Goal: Task Accomplishment & Management: Manage account settings

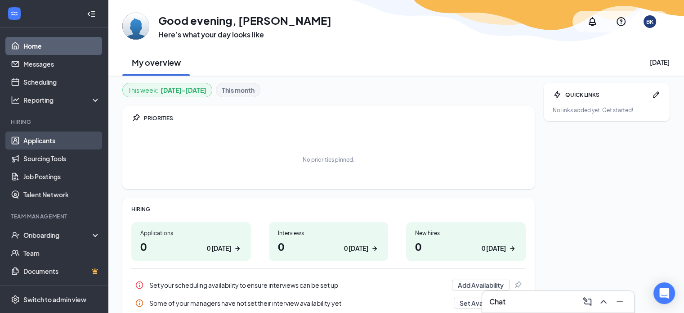
click at [60, 137] on link "Applicants" at bounding box center [61, 140] width 77 height 18
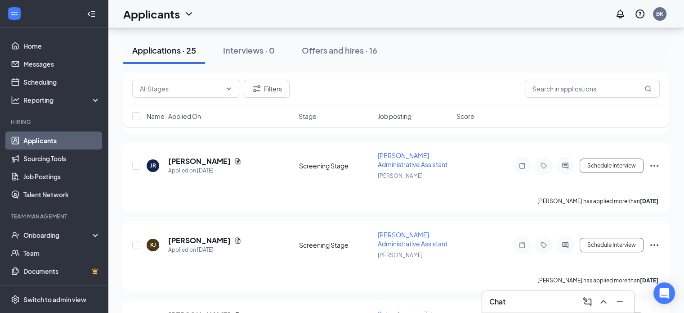
scroll to position [405, 0]
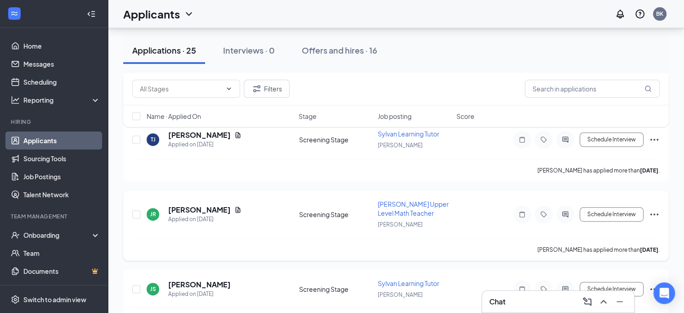
click at [420, 205] on span "[PERSON_NAME] Upper Level Math Teacher" at bounding box center [413, 208] width 71 height 17
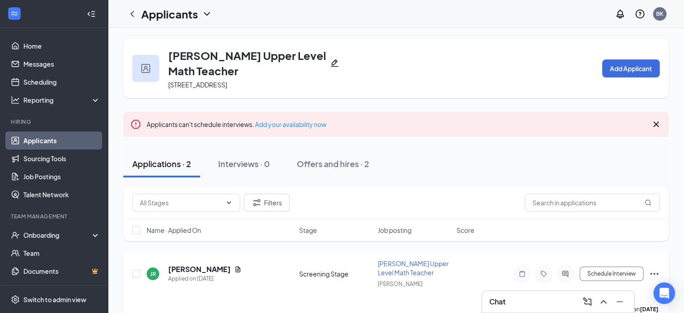
click at [395, 261] on span "[PERSON_NAME] Upper Level Math Teacher" at bounding box center [413, 267] width 71 height 17
click at [41, 172] on link "Job Postings" at bounding box center [61, 176] width 77 height 18
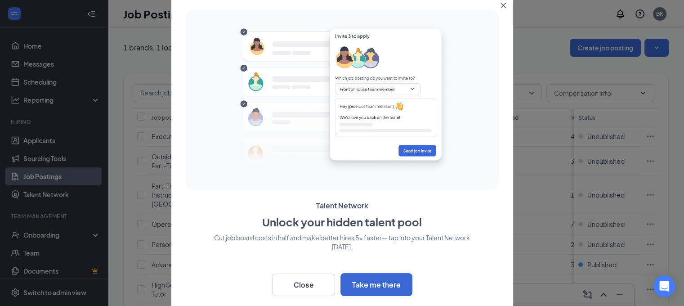
click at [503, 8] on button "Close" at bounding box center [505, 4] width 16 height 16
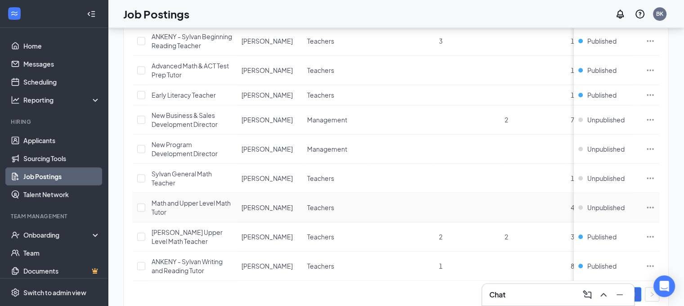
scroll to position [760, 0]
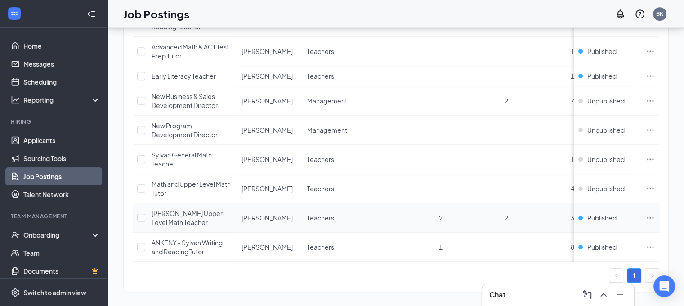
click at [197, 209] on div "[PERSON_NAME] Upper Level Math Teacher" at bounding box center [192, 218] width 81 height 18
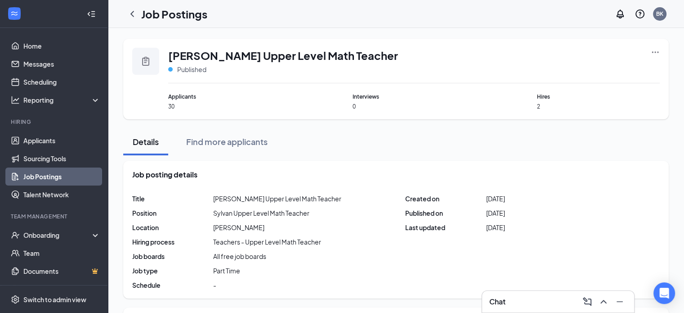
click at [239, 196] on span "[PERSON_NAME] Upper Level Math Teacher" at bounding box center [277, 198] width 128 height 9
click at [653, 48] on icon "Ellipses" at bounding box center [655, 52] width 9 height 9
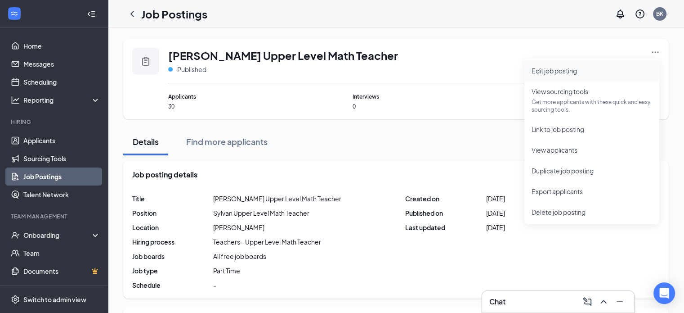
click at [565, 75] on span "Edit job posting" at bounding box center [592, 71] width 121 height 10
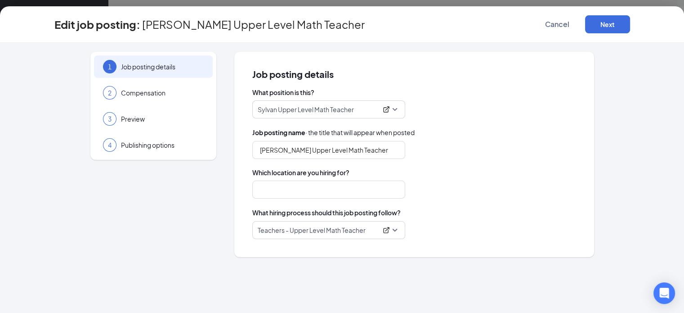
type input "[PERSON_NAME]"
drag, startPoint x: 246, startPoint y: 25, endPoint x: 189, endPoint y: 26, distance: 57.6
click at [189, 26] on span "[PERSON_NAME] Upper Level Math Teacher" at bounding box center [253, 24] width 223 height 9
click at [302, 108] on p "Sylvan Upper Level Math Teacher" at bounding box center [318, 109] width 120 height 9
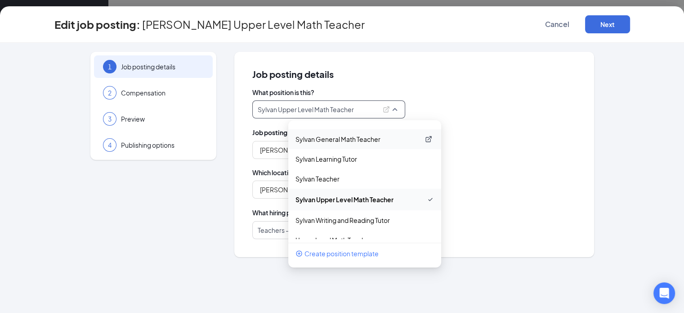
scroll to position [659, 0]
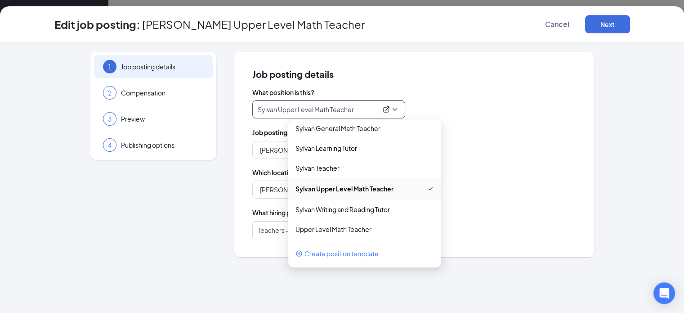
click at [216, 179] on div "1 Job posting details 2 Compensation 3 Preview 4 Publishing options" at bounding box center [153, 154] width 126 height 205
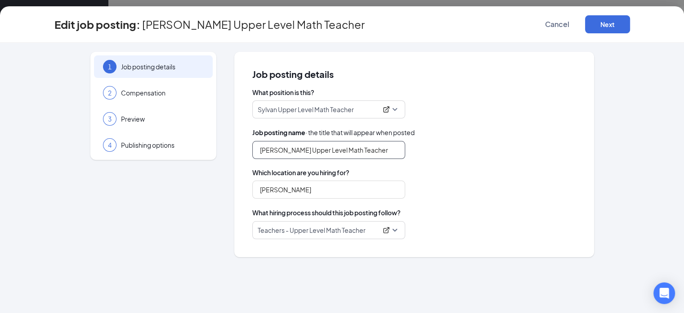
click at [291, 153] on input "[PERSON_NAME] Upper Level Math Teacher" at bounding box center [328, 150] width 153 height 18
click at [314, 149] on input "[PERSON_NAME] Upper Level Math Teacher" at bounding box center [328, 150] width 153 height 18
click at [339, 148] on input "[PERSON_NAME] Upper Level Math Teacher" at bounding box center [328, 150] width 153 height 18
drag, startPoint x: 342, startPoint y: 147, endPoint x: 306, endPoint y: 147, distance: 35.1
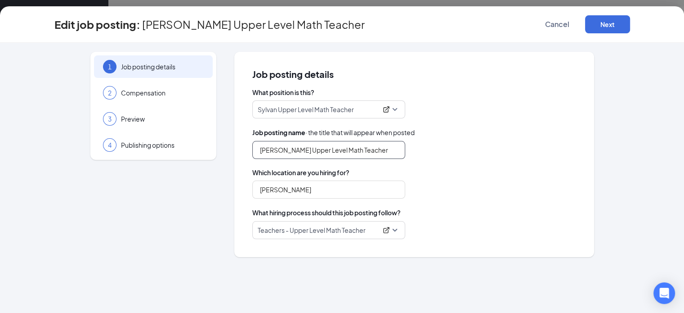
click at [306, 147] on input "[PERSON_NAME] Upper Level Math Teacher" at bounding box center [328, 150] width 153 height 18
click at [372, 152] on input "[PERSON_NAME] Advanced Math Teacher" at bounding box center [328, 150] width 153 height 18
type input "[PERSON_NAME] Advanced Math Teacher"
click at [441, 153] on div "[PERSON_NAME] Advanced Math Teacher" at bounding box center [414, 150] width 324 height 18
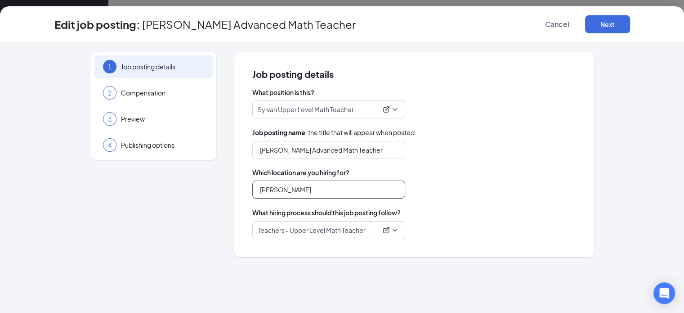
click at [283, 193] on input "[PERSON_NAME]" at bounding box center [328, 189] width 153 height 18
click at [484, 200] on div "What position is this? Sylvan Upper Level Math Teacher 35218 35220 35215 ACT In…" at bounding box center [414, 163] width 324 height 151
click at [630, 29] on button "Next" at bounding box center [607, 24] width 45 height 18
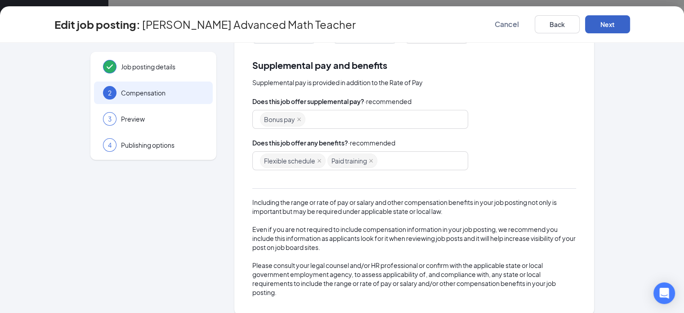
scroll to position [154, 0]
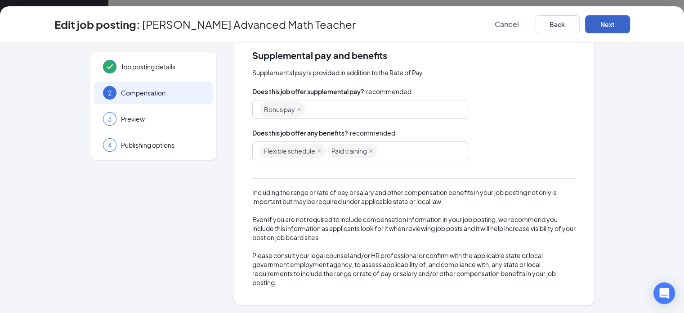
click at [630, 27] on button "Next" at bounding box center [607, 24] width 45 height 18
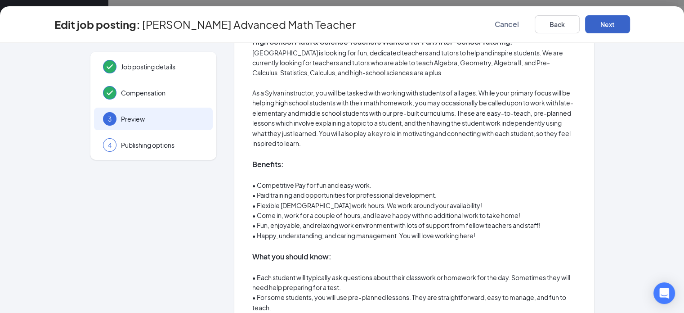
click at [630, 27] on button "Next" at bounding box center [607, 24] width 45 height 18
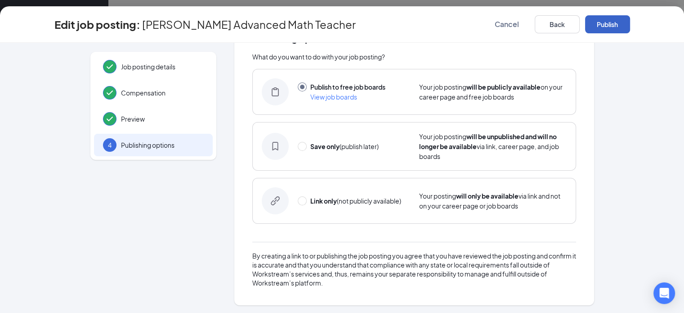
click at [630, 27] on button "Publish" at bounding box center [607, 24] width 45 height 18
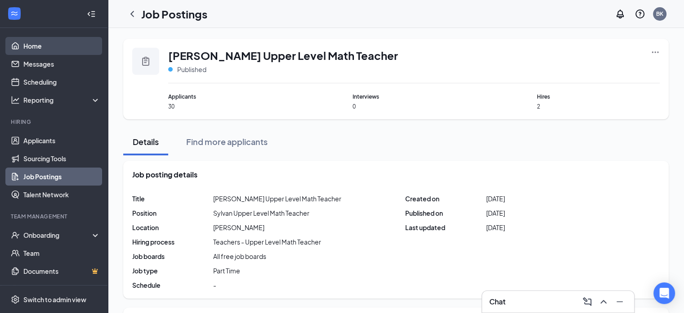
click at [49, 48] on link "Home" at bounding box center [61, 46] width 77 height 18
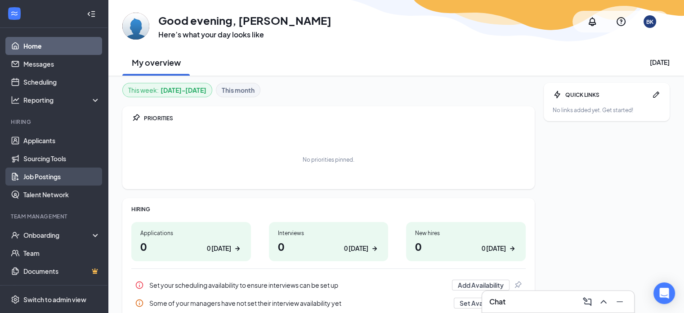
click at [47, 175] on link "Job Postings" at bounding box center [61, 176] width 77 height 18
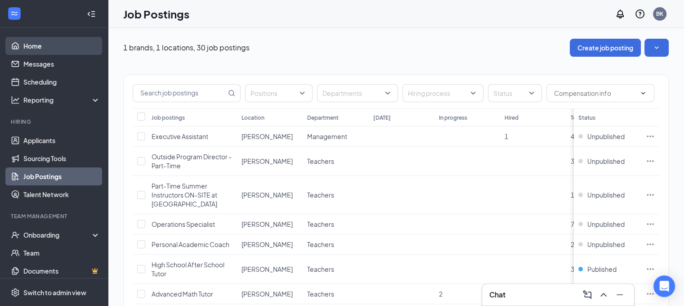
click at [38, 46] on link "Home" at bounding box center [61, 46] width 77 height 18
